Goal: Task Accomplishment & Management: Use online tool/utility

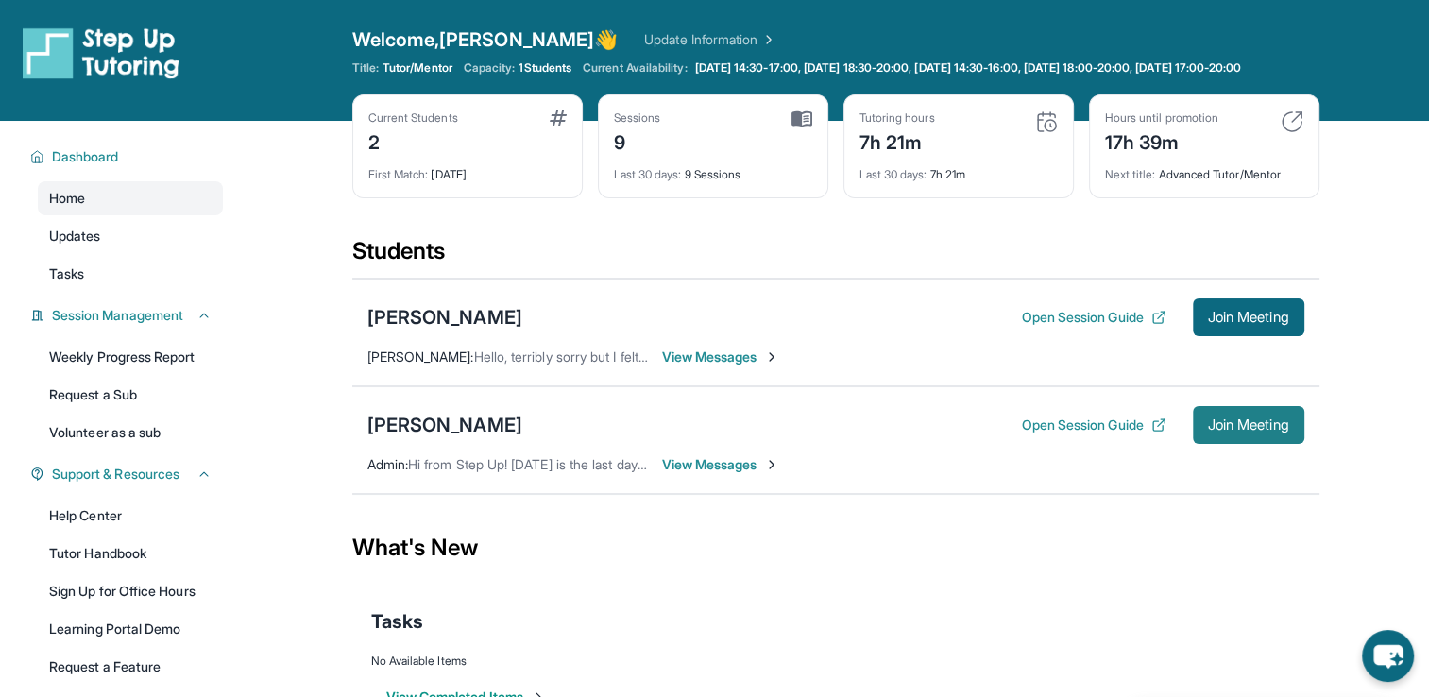
click at [1226, 431] on span "Join Meeting" at bounding box center [1248, 424] width 81 height 11
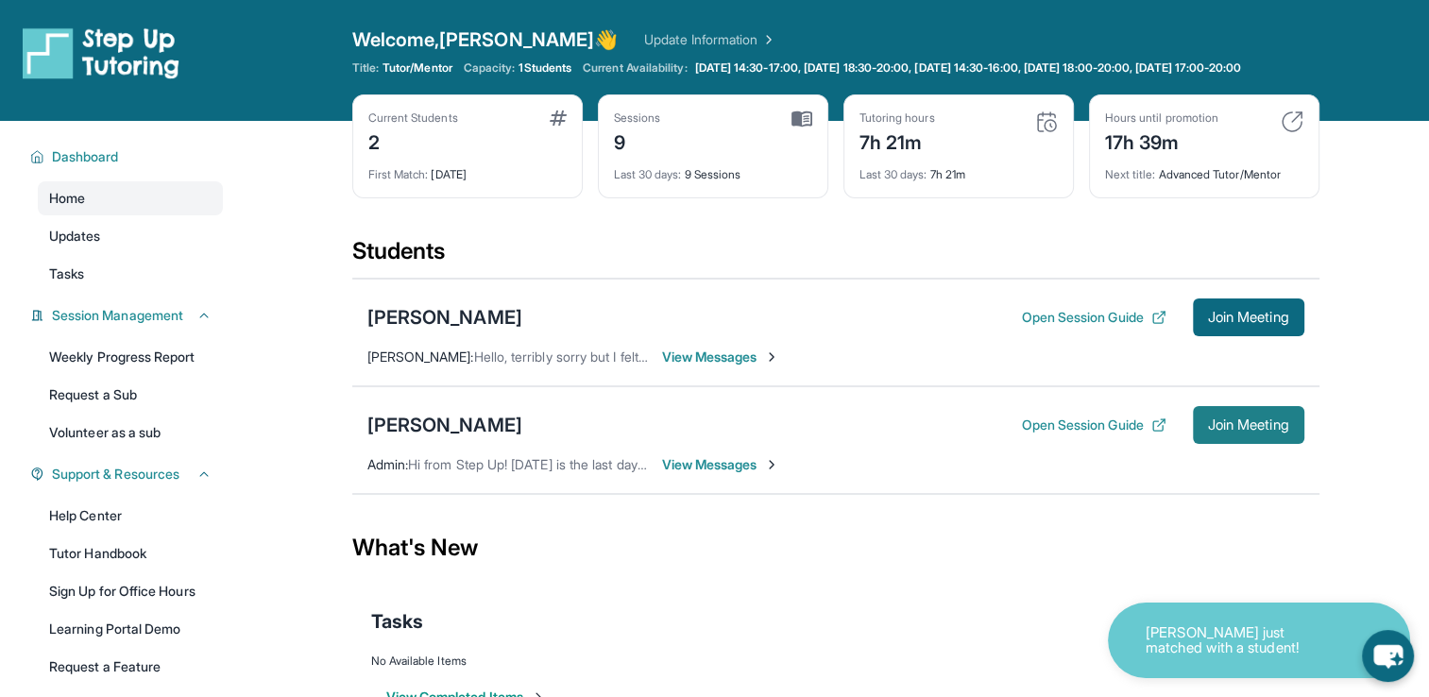
click at [1237, 431] on span "Join Meeting" at bounding box center [1248, 424] width 81 height 11
